Goal: Transaction & Acquisition: Purchase product/service

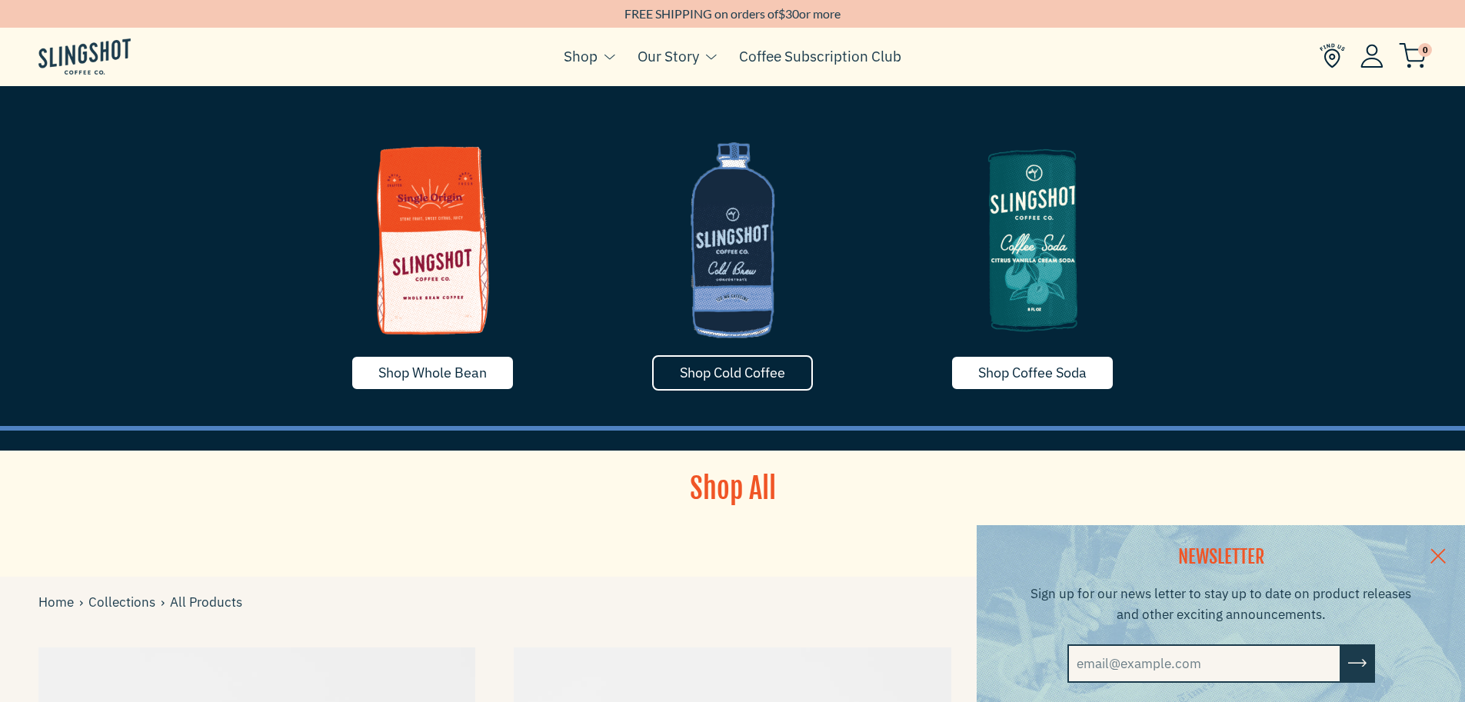
click at [738, 375] on span "Shop Cold Coffee" at bounding box center [732, 373] width 105 height 18
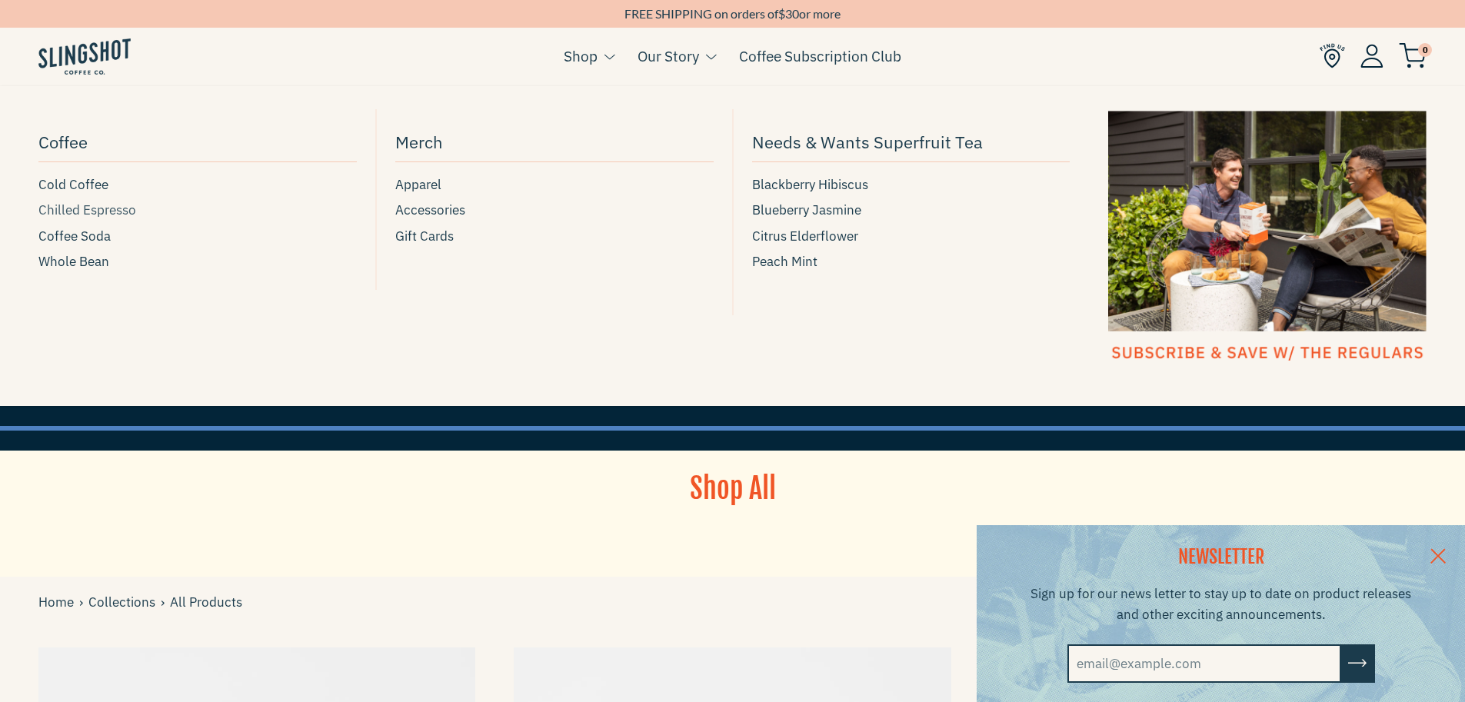
click at [107, 211] on span "Chilled Espresso" at bounding box center [87, 210] width 98 height 21
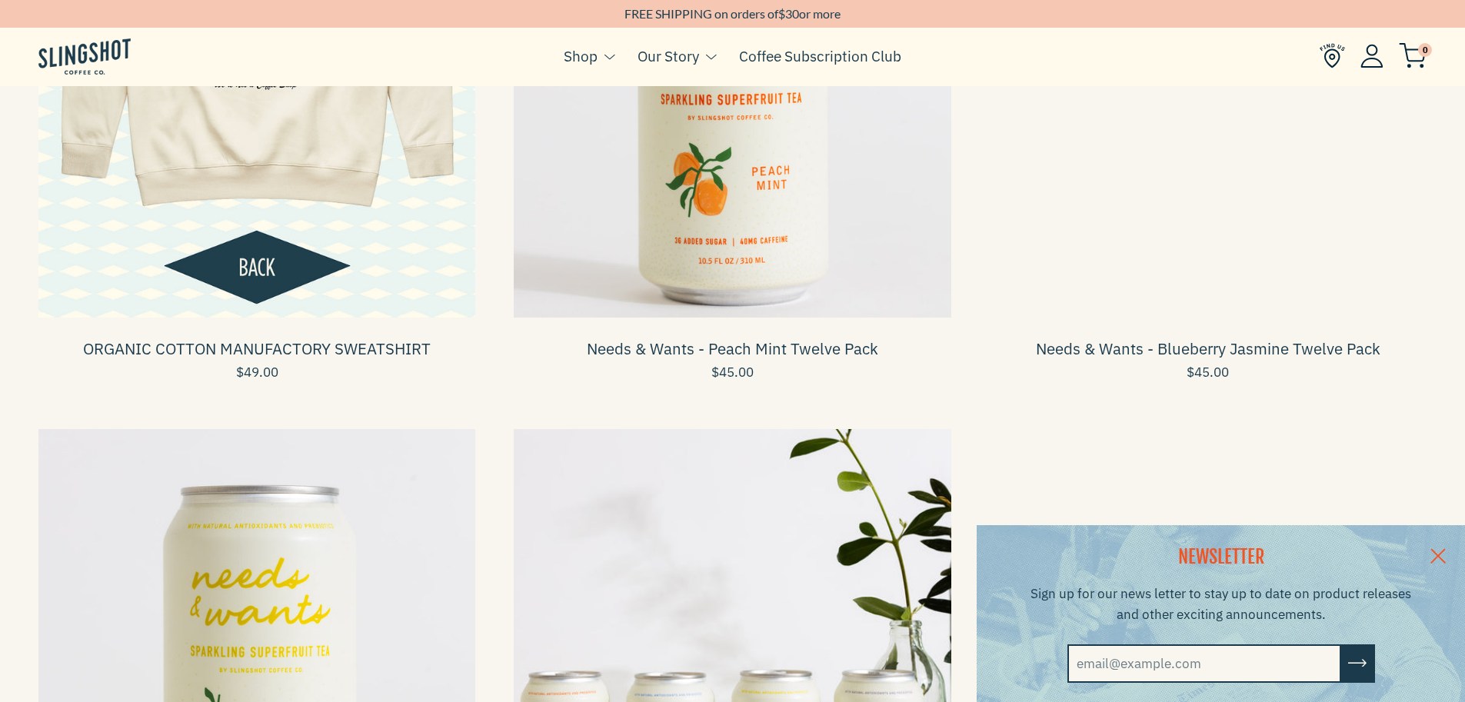
scroll to position [2276, 0]
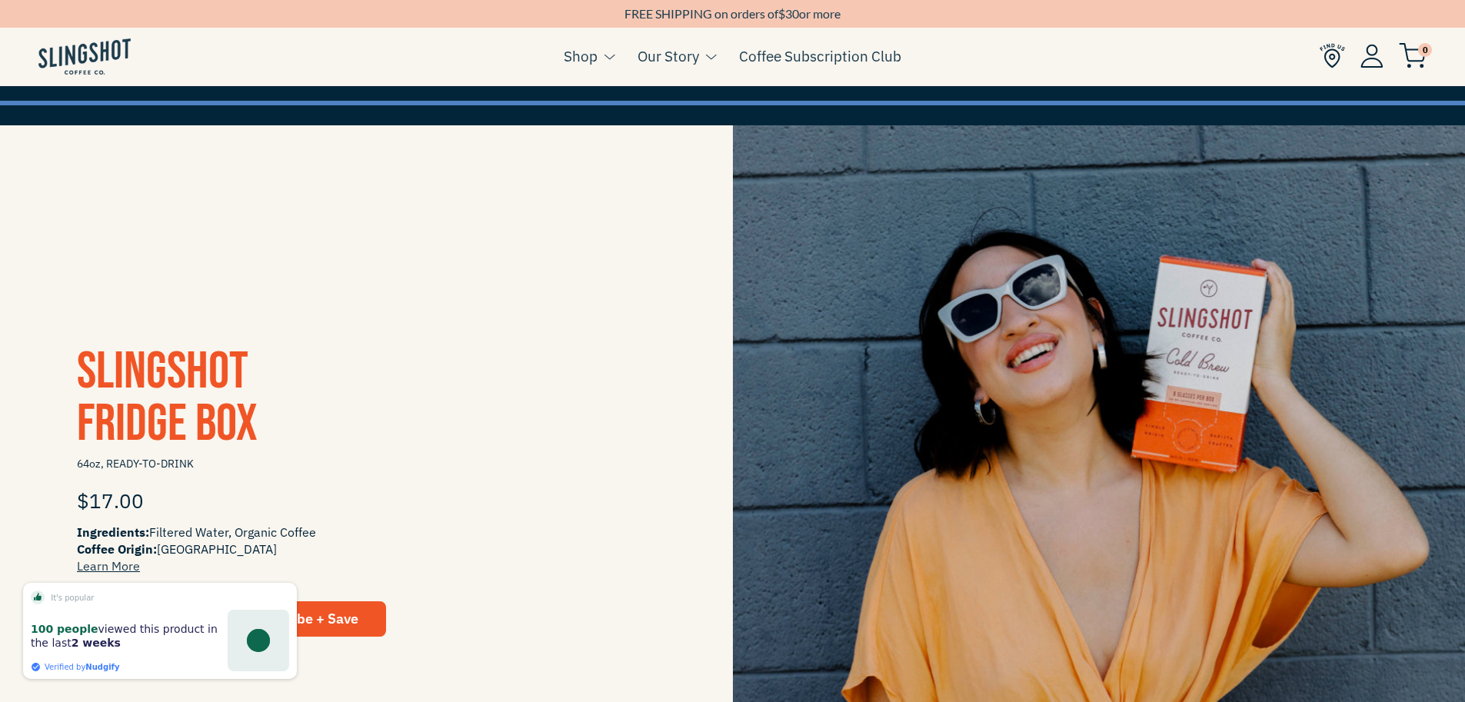
scroll to position [239, 0]
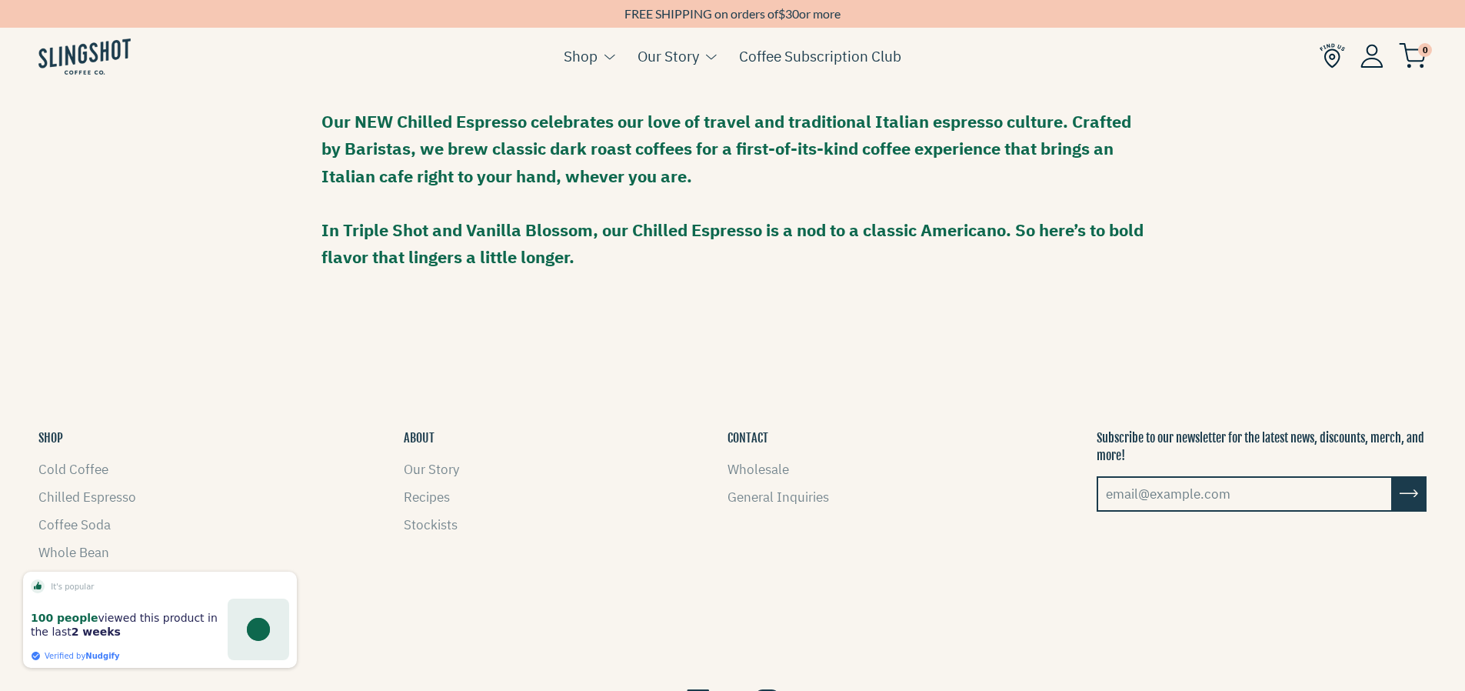
scroll to position [1333, 0]
